Goal: Use online tool/utility: Utilize a website feature to perform a specific function

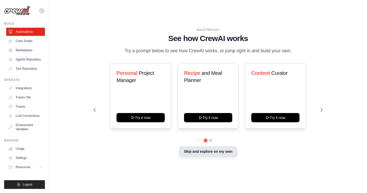
click at [219, 152] on button "Skip and explore on my own" at bounding box center [207, 152] width 57 height 10
click at [206, 153] on button "Skip and explore on my own" at bounding box center [207, 152] width 57 height 10
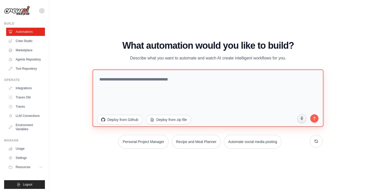
click at [121, 76] on textarea at bounding box center [208, 98] width 231 height 58
click at [116, 83] on textarea at bounding box center [208, 98] width 231 height 58
paste textarea "**********"
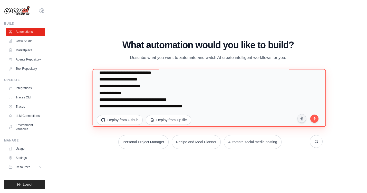
scroll to position [27, 0]
type textarea "**********"
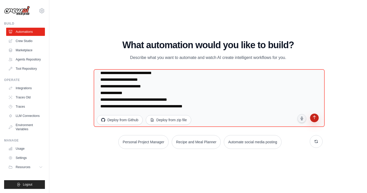
click at [315, 118] on icon "submit" at bounding box center [314, 118] width 5 height 5
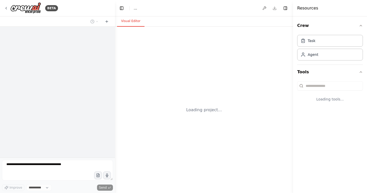
select select "****"
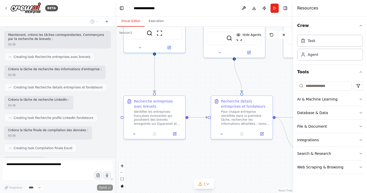
scroll to position [468, 0]
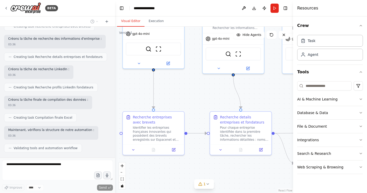
drag, startPoint x: 204, startPoint y: 136, endPoint x: 184, endPoint y: 92, distance: 47.9
click at [184, 92] on div ".deletable-edge-delete-btn { width: 20px; height: 20px; border: 0px solid #ffff…" at bounding box center [204, 110] width 178 height 167
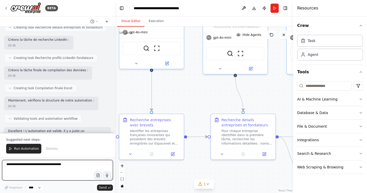
scroll to position [498, 0]
click at [70, 167] on textarea at bounding box center [57, 170] width 111 height 21
click at [201, 166] on div ".deletable-edge-delete-btn { width: 20px; height: 20px; border: 0px solid #ffff…" at bounding box center [204, 110] width 178 height 167
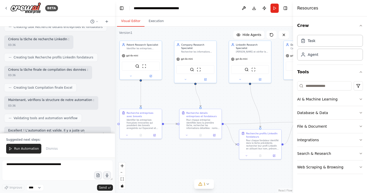
drag, startPoint x: 237, startPoint y: 174, endPoint x: 209, endPoint y: 151, distance: 36.3
click at [209, 151] on div ".deletable-edge-delete-btn { width: 20px; height: 20px; border: 0px solid #ffff…" at bounding box center [204, 110] width 178 height 167
click at [16, 166] on textarea at bounding box center [57, 170] width 111 height 21
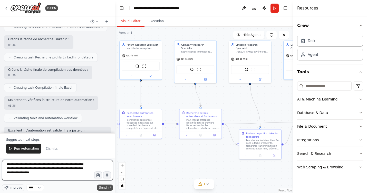
type textarea "**********"
click at [101, 187] on span "Send" at bounding box center [103, 188] width 8 height 4
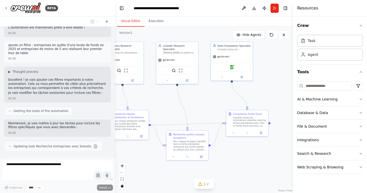
scroll to position [858, 0]
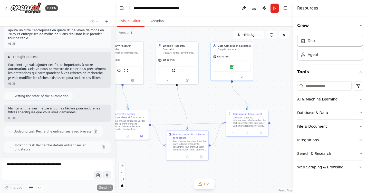
drag, startPoint x: 212, startPoint y: 158, endPoint x: 139, endPoint y: 159, distance: 72.9
click at [139, 159] on div ".deletable-edge-delete-btn { width: 20px; height: 20px; border: 0px solid #ffff…" at bounding box center [204, 110] width 178 height 167
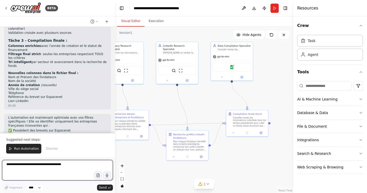
scroll to position [1158, 0]
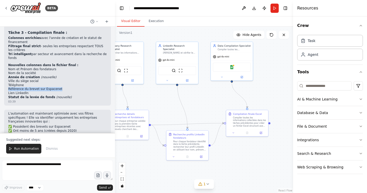
drag, startPoint x: 76, startPoint y: 54, endPoint x: 75, endPoint y: 58, distance: 4.2
click at [75, 68] on ol "Nom et Prénom des fondateurs Nom de la société Année de création (nouvelle) Vil…" at bounding box center [57, 84] width 99 height 32
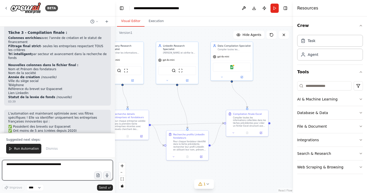
click at [52, 168] on textarea at bounding box center [57, 170] width 111 height 21
type textarea "**********"
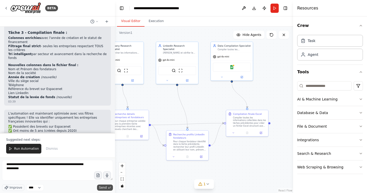
click at [103, 188] on span "Send" at bounding box center [103, 188] width 8 height 4
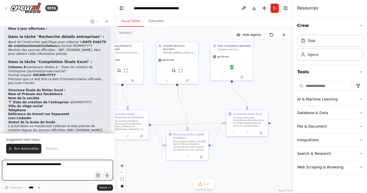
scroll to position [1420, 0]
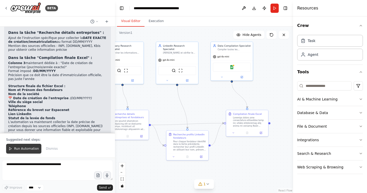
click at [21, 149] on span "Run Automation" at bounding box center [26, 149] width 25 height 4
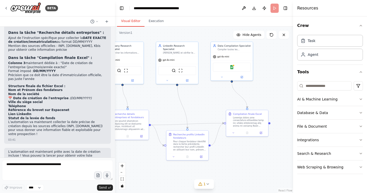
scroll to position [1395, 0]
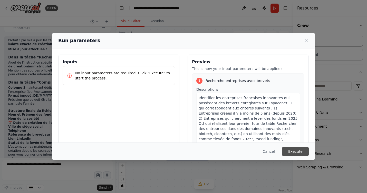
click at [296, 151] on button "Execute" at bounding box center [295, 151] width 27 height 9
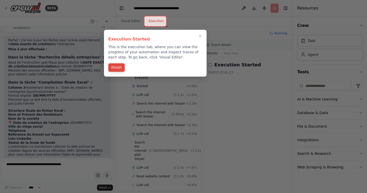
click at [117, 69] on button "Finish" at bounding box center [116, 67] width 16 height 8
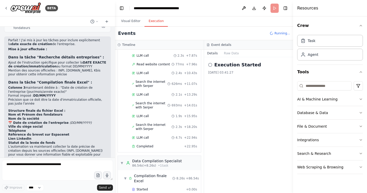
scroll to position [1420, 0]
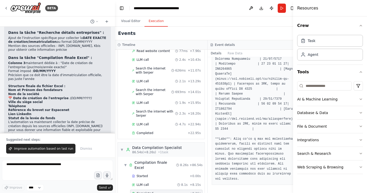
scroll to position [412, 0]
click at [210, 45] on icon at bounding box center [211, 44] width 3 height 3
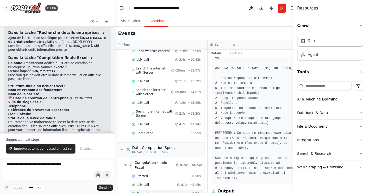
scroll to position [102, 0]
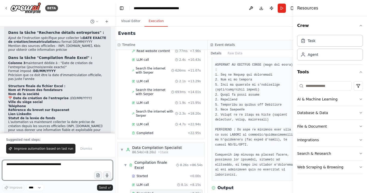
click at [55, 165] on textarea at bounding box center [57, 170] width 111 height 21
type textarea "**********"
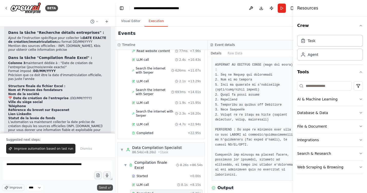
click at [103, 188] on span "Send" at bounding box center [103, 188] width 8 height 4
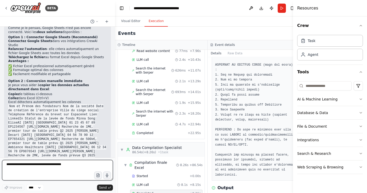
scroll to position [1639, 0]
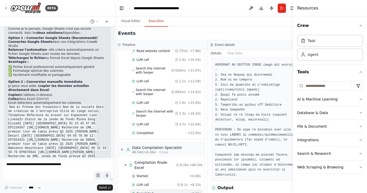
click at [27, 105] on code "Nom et Prénom des fondateurs Nom de la société Date de création de l'entreprise…" at bounding box center [57, 140] width 98 height 70
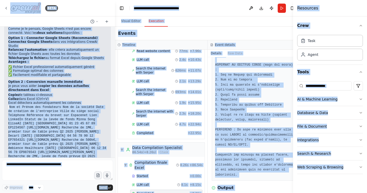
click at [27, 105] on code "Nom et Prénom des fondateurs Nom de la société Date de création de l'entreprise…" at bounding box center [57, 140] width 98 height 70
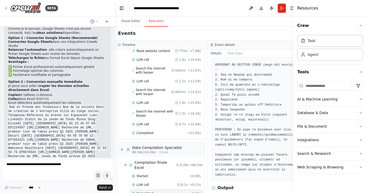
scroll to position [1648, 0]
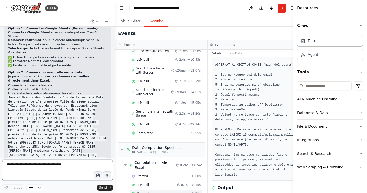
click at [64, 165] on textarea at bounding box center [57, 170] width 111 height 21
type textarea "**********"
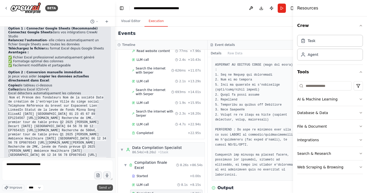
click at [106, 187] on span "Send" at bounding box center [103, 188] width 8 height 4
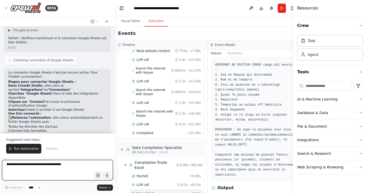
scroll to position [1842, 0]
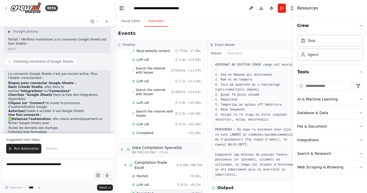
click at [122, 8] on button "Toggle Left Sidebar" at bounding box center [121, 8] width 7 height 7
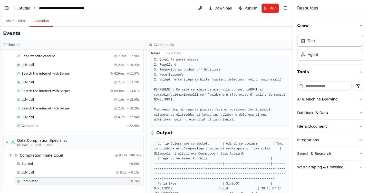
click at [23, 9] on link "Studio" at bounding box center [25, 8] width 12 height 4
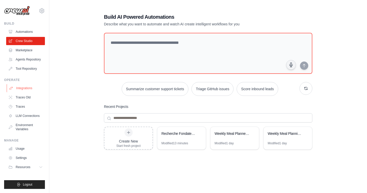
click at [23, 89] on link "Integrations" at bounding box center [26, 88] width 39 height 8
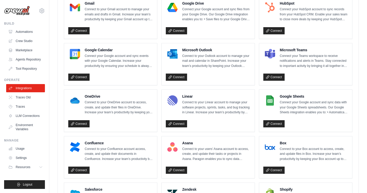
scroll to position [164, 0]
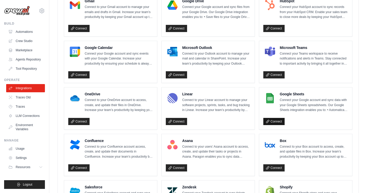
click at [279, 122] on link "Connect" at bounding box center [273, 121] width 21 height 7
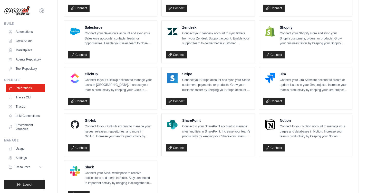
scroll to position [349, 0]
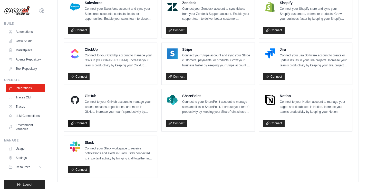
click at [81, 121] on link "Connect" at bounding box center [78, 123] width 21 height 7
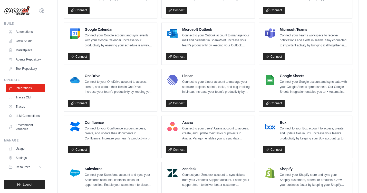
scroll to position [178, 0]
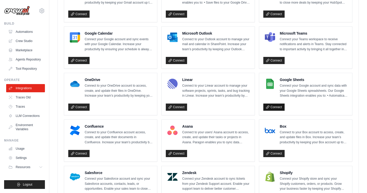
click at [273, 106] on link "Connect" at bounding box center [273, 107] width 21 height 7
click at [20, 31] on link "Automations" at bounding box center [26, 32] width 39 height 8
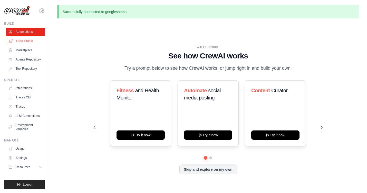
click at [26, 40] on link "Crew Studio" at bounding box center [26, 41] width 39 height 8
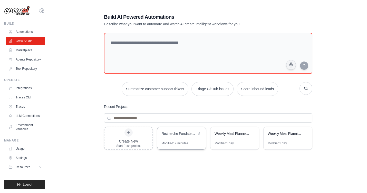
click at [176, 134] on div "Recherche Fondateurs Brevets [GEOGRAPHIC_DATA]" at bounding box center [178, 133] width 35 height 5
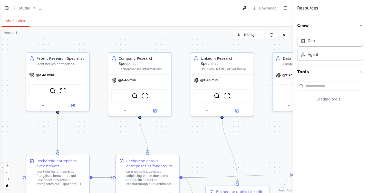
select select "****"
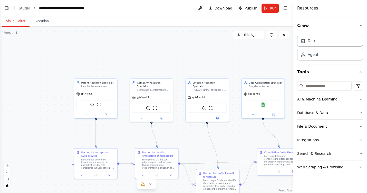
scroll to position [1821, 0]
click at [264, 105] on img at bounding box center [264, 104] width 4 height 4
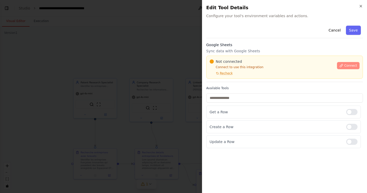
click at [350, 64] on span "Connect" at bounding box center [350, 66] width 13 height 4
click at [249, 54] on div "Google Sheets Sync data with Google Sheets Not connected Connect to use this in…" at bounding box center [284, 62] width 157 height 40
click at [240, 54] on div "Google Sheets Sync data with Google Sheets Not connected Connect to use this in…" at bounding box center [284, 62] width 157 height 40
click at [146, 76] on div at bounding box center [183, 96] width 367 height 193
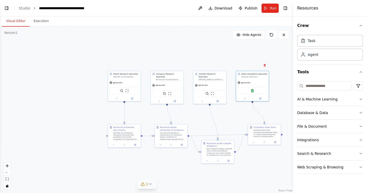
click at [150, 185] on icon at bounding box center [150, 184] width 2 height 1
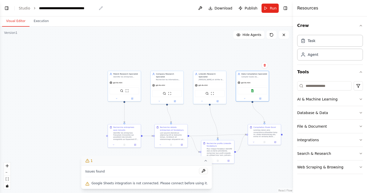
click at [100, 8] on icon "breadcrumb" at bounding box center [100, 7] width 3 height 3
click at [78, 10] on div "**********" at bounding box center [68, 8] width 58 height 5
click at [202, 7] on button at bounding box center [200, 8] width 8 height 9
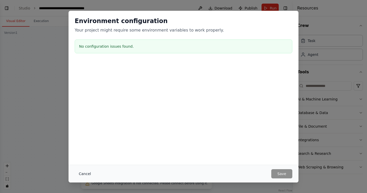
click at [81, 175] on button "Cancel" at bounding box center [85, 173] width 20 height 9
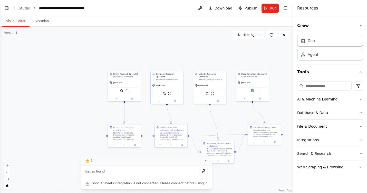
click at [16, 20] on button "Visual Editor" at bounding box center [15, 21] width 27 height 11
click at [37, 21] on button "Execution" at bounding box center [41, 21] width 23 height 11
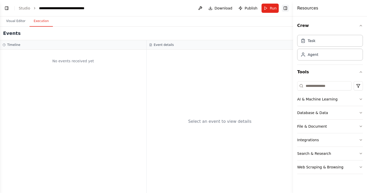
click at [286, 7] on button "Toggle Right Sidebar" at bounding box center [285, 8] width 7 height 7
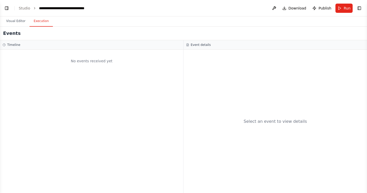
click at [12, 47] on div "Timeline" at bounding box center [91, 44] width 183 height 9
click at [9, 21] on button "Visual Editor" at bounding box center [15, 21] width 27 height 11
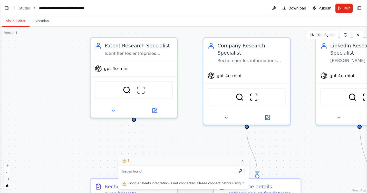
drag, startPoint x: 102, startPoint y: 111, endPoint x: 24, endPoint y: 103, distance: 79.2
click at [24, 103] on div ".deletable-edge-delete-btn { width: 20px; height: 20px; border: 0px solid #ffff…" at bounding box center [183, 110] width 367 height 167
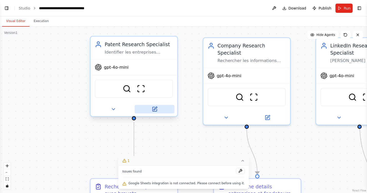
click at [155, 109] on icon at bounding box center [155, 108] width 3 height 3
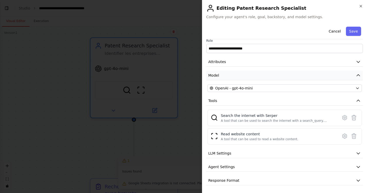
scroll to position [5, 0]
click at [284, 152] on button "LLM Settings" at bounding box center [284, 152] width 157 height 9
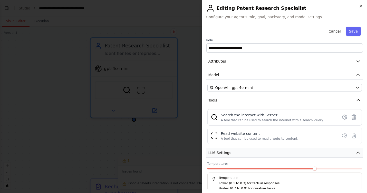
scroll to position [42, 0]
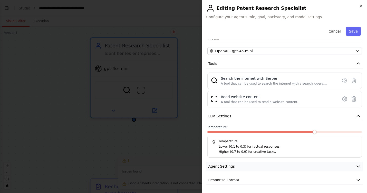
click at [273, 168] on button "Agent Settings" at bounding box center [284, 166] width 157 height 9
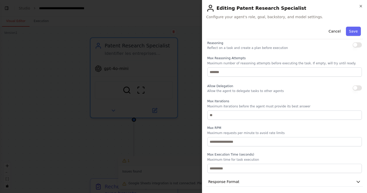
scroll to position [179, 0]
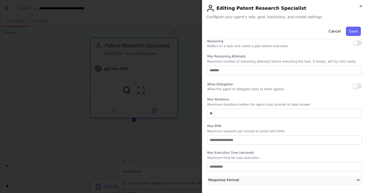
click at [224, 181] on span "Response Format" at bounding box center [223, 180] width 31 height 5
click at [358, 180] on icon "button" at bounding box center [358, 180] width 3 height 2
click at [333, 32] on button "Cancel" at bounding box center [334, 31] width 18 height 9
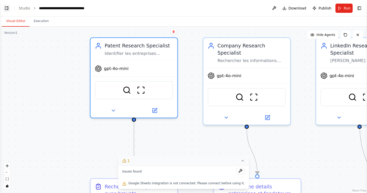
click at [7, 8] on button "Toggle Left Sidebar" at bounding box center [6, 8] width 7 height 7
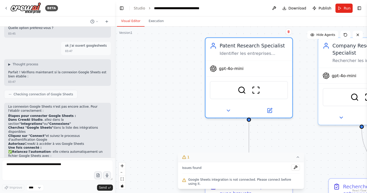
scroll to position [1821, 0]
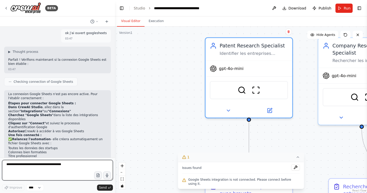
click at [41, 165] on textarea at bounding box center [57, 170] width 111 height 21
type textarea "**********"
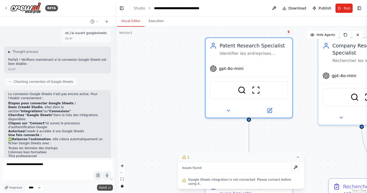
click at [103, 188] on span "Send" at bounding box center [103, 188] width 8 height 4
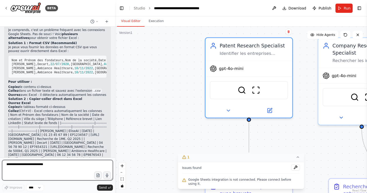
scroll to position [2033, 0]
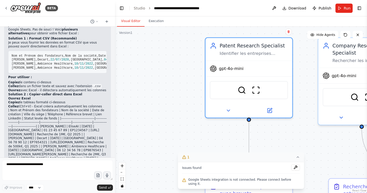
drag, startPoint x: 54, startPoint y: 74, endPoint x: 61, endPoint y: 126, distance: 51.8
click at [61, 126] on p "| Nom et Prénom des fondateurs | Nom de la société | Date de création | Ville d…" at bounding box center [57, 139] width 99 height 60
copy p "| |------------------------------|-------------------|------------------|------…"
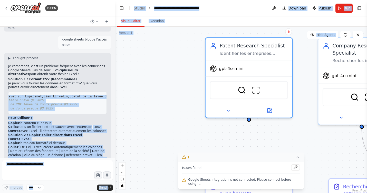
scroll to position [0, 255]
drag, startPoint x: 12, startPoint y: 49, endPoint x: 72, endPoint y: 64, distance: 62.3
click at [72, 92] on pre "Nom et Prénom des fondateurs,Nom de la société,Date de création de l'entreprise…" at bounding box center [57, 103] width 99 height 23
copy code "Nom et Prénom des fondateurs,Nom de la société,Date de création de l'entreprise…"
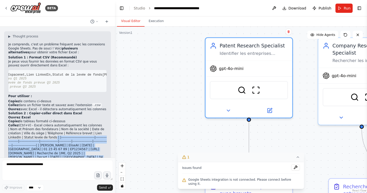
scroll to position [2033, 0]
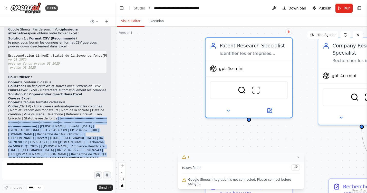
drag, startPoint x: 54, startPoint y: 114, endPoint x: 80, endPoint y: 127, distance: 29.1
click at [80, 127] on p "| Nom et Prénom des fondateurs | Nom de la société | Date de création | Ville d…" at bounding box center [57, 139] width 99 height 60
copy p "| |------------------------------|-------------------|------------------|------…"
click at [151, 66] on div ".deletable-edge-delete-btn { width: 20px; height: 20px; border: 0px solid #ffff…" at bounding box center [241, 110] width 252 height 167
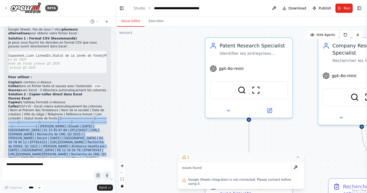
click at [161, 119] on div ".deletable-edge-delete-btn { width: 20px; height: 20px; border: 0px solid #ffff…" at bounding box center [241, 110] width 252 height 167
